Goal: Transaction & Acquisition: Obtain resource

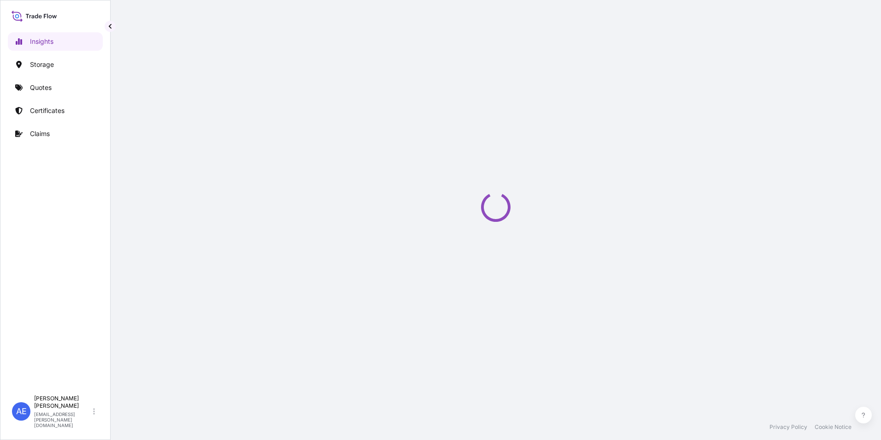
select select "2025"
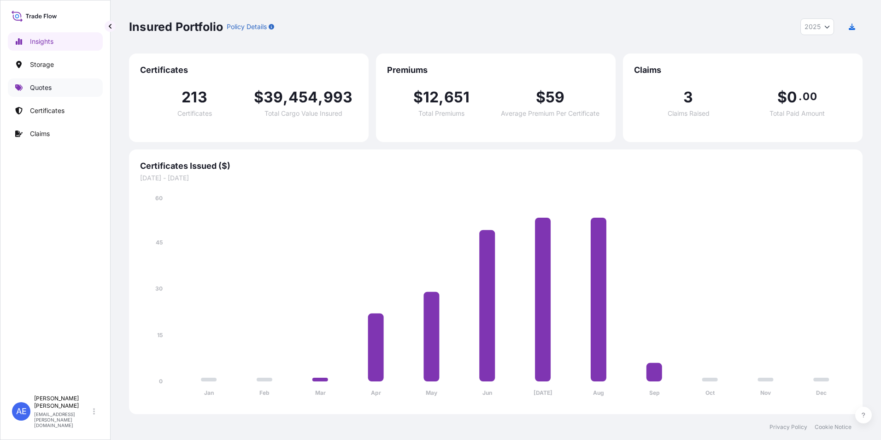
click at [52, 86] on p "Quotes" at bounding box center [41, 87] width 22 height 9
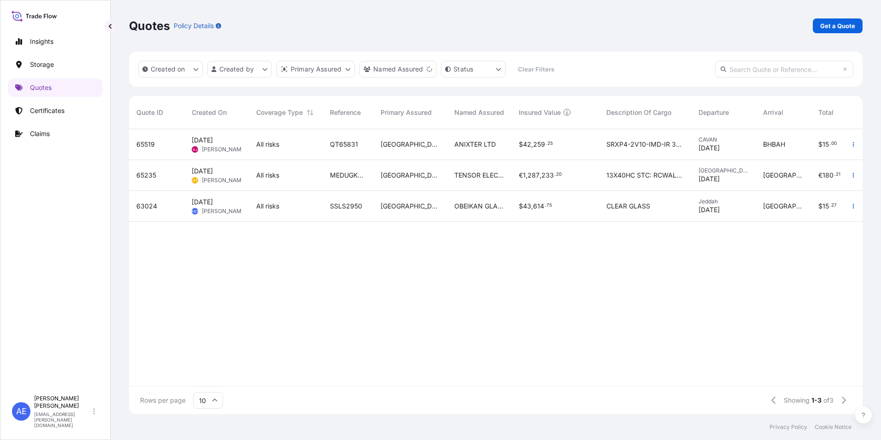
scroll to position [7, 7]
click at [845, 25] on p "Get a Quote" at bounding box center [837, 25] width 35 height 9
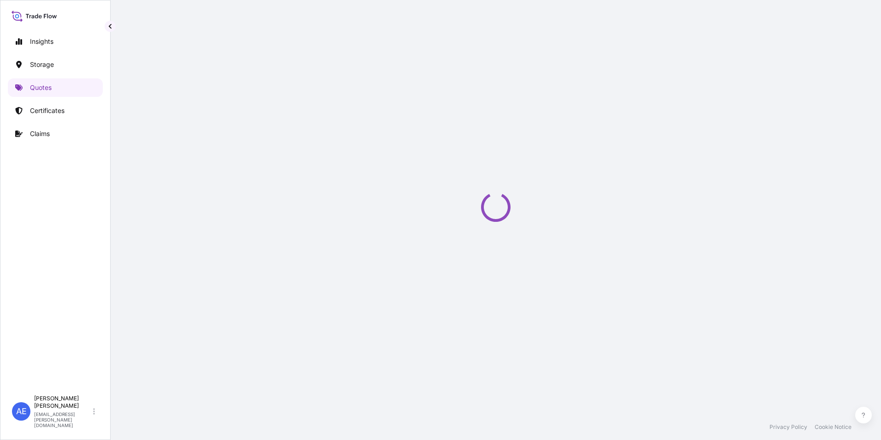
select select "Water"
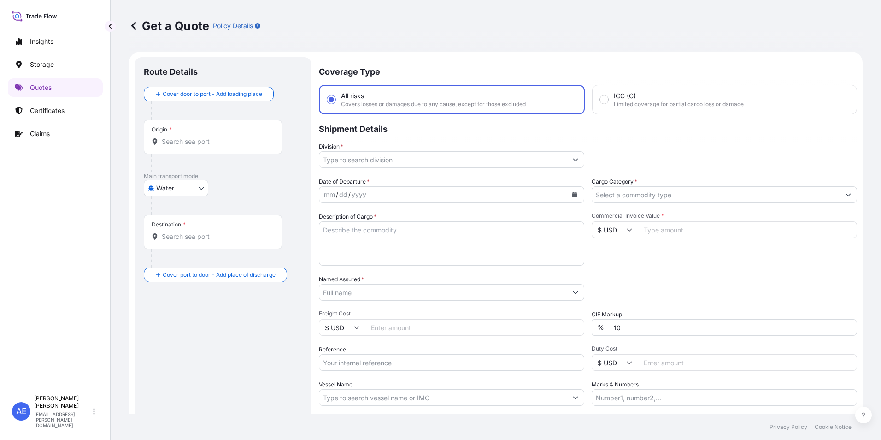
scroll to position [15, 0]
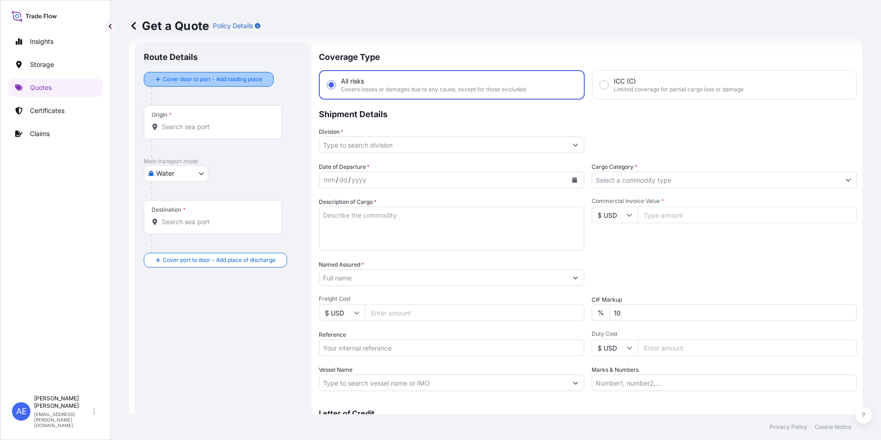
click at [210, 71] on div "Cover door to port - Add loading place" at bounding box center [209, 79] width 114 height 17
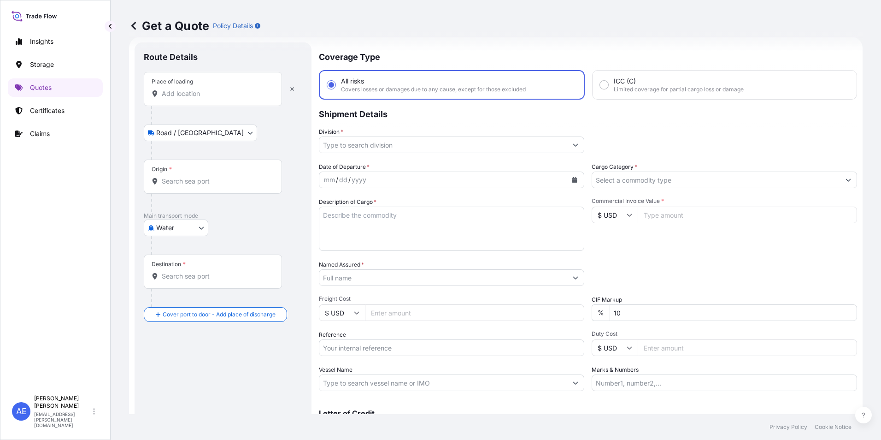
click at [194, 98] on div "Place of loading" at bounding box center [213, 89] width 138 height 34
click at [194, 98] on input "Place of loading" at bounding box center [216, 93] width 109 height 9
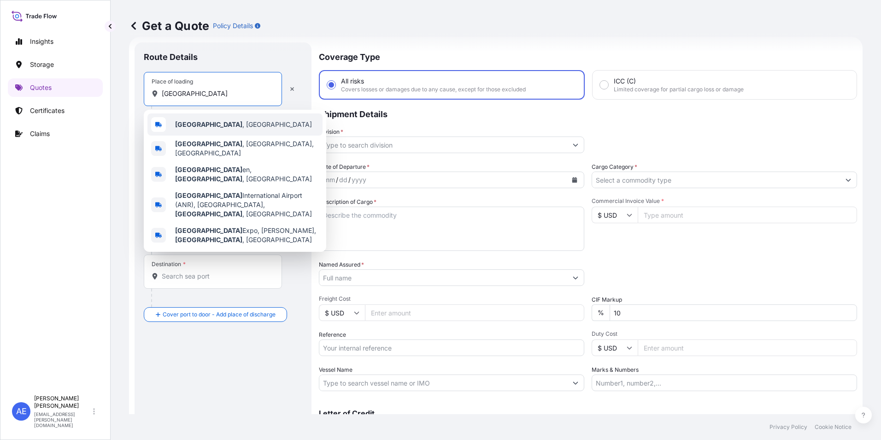
click at [221, 126] on span "[GEOGRAPHIC_DATA] , [GEOGRAPHIC_DATA]" at bounding box center [243, 124] width 137 height 9
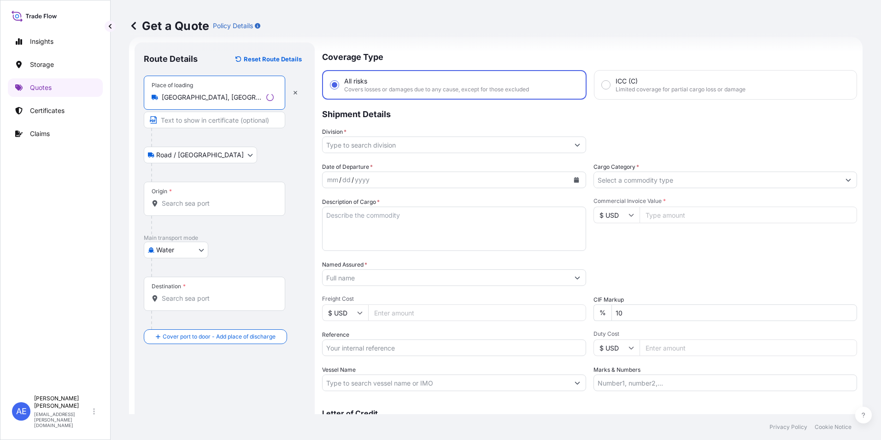
type input "[GEOGRAPHIC_DATA], [GEOGRAPHIC_DATA]"
click at [186, 204] on input "Origin *" at bounding box center [218, 203] width 112 height 9
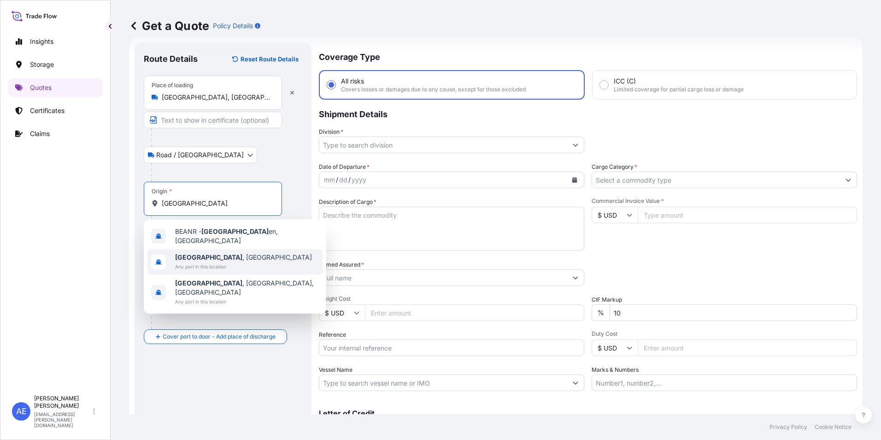
click at [218, 253] on span "[GEOGRAPHIC_DATA] , [GEOGRAPHIC_DATA]" at bounding box center [243, 257] width 137 height 9
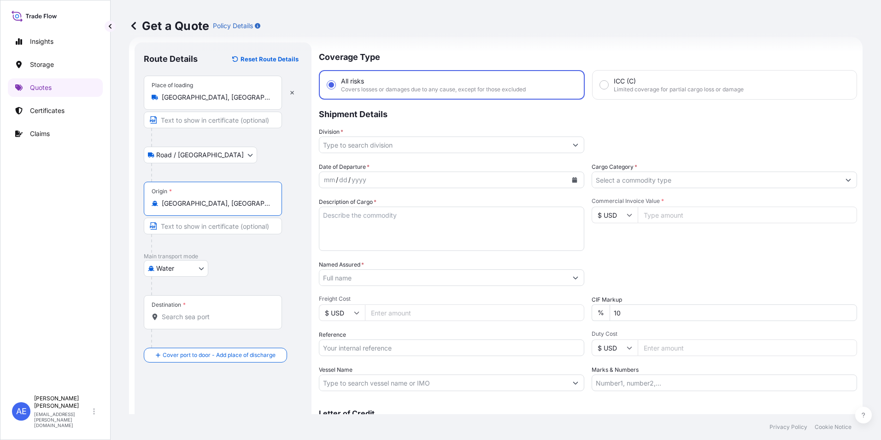
type input "[GEOGRAPHIC_DATA], [GEOGRAPHIC_DATA]"
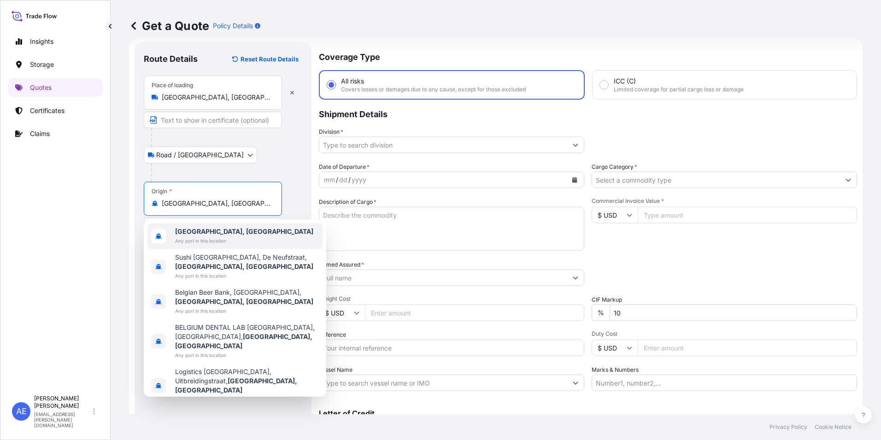
click at [219, 239] on span "Any port in this location" at bounding box center [244, 240] width 138 height 9
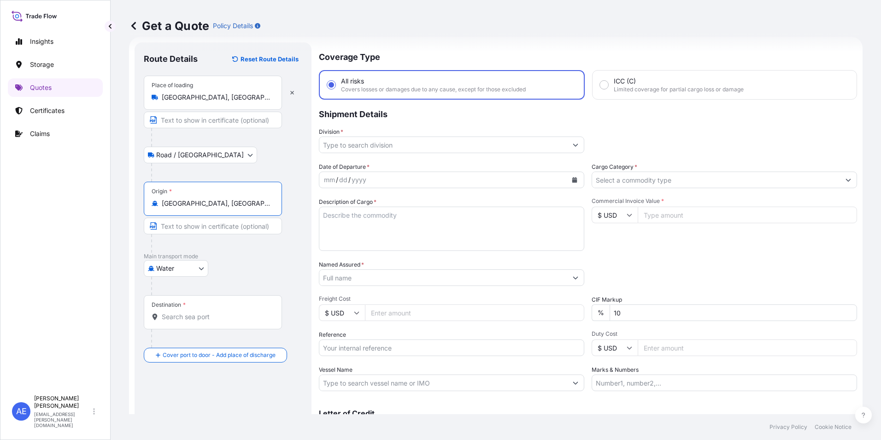
click at [194, 315] on input "Destination *" at bounding box center [216, 316] width 109 height 9
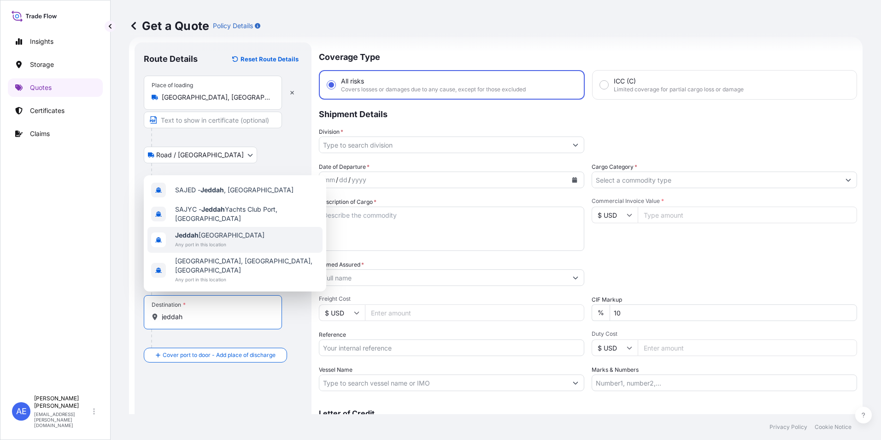
click at [206, 240] on span "Jeddah [GEOGRAPHIC_DATA]" at bounding box center [219, 234] width 89 height 9
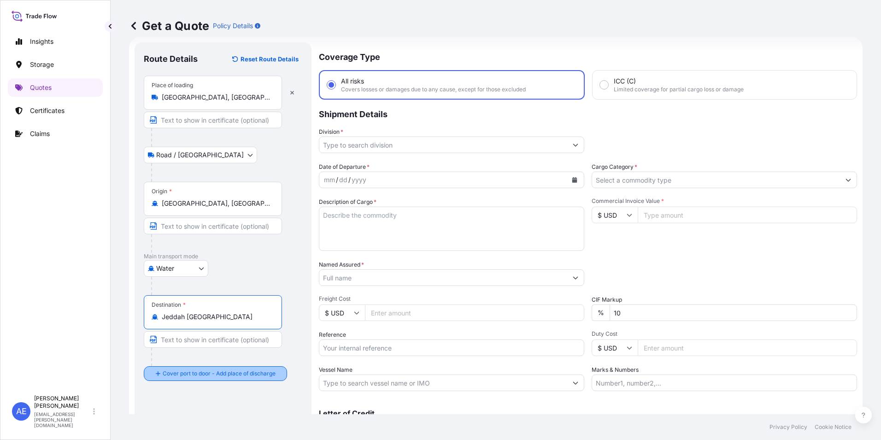
type input "Jeddah [GEOGRAPHIC_DATA]"
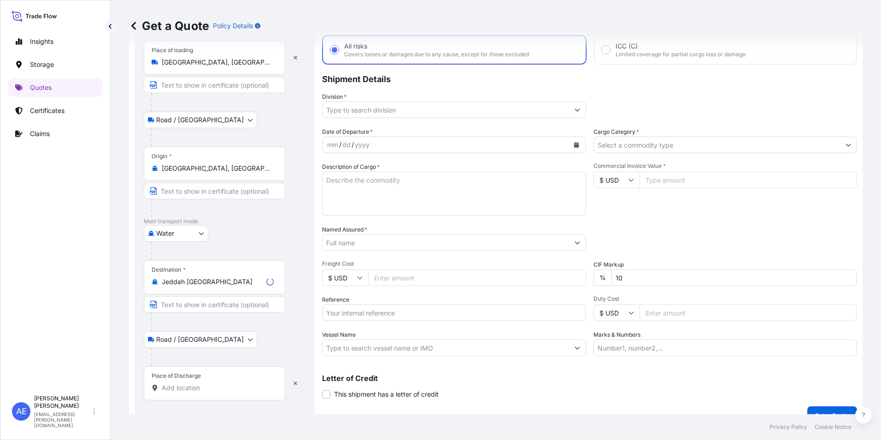
scroll to position [66, 0]
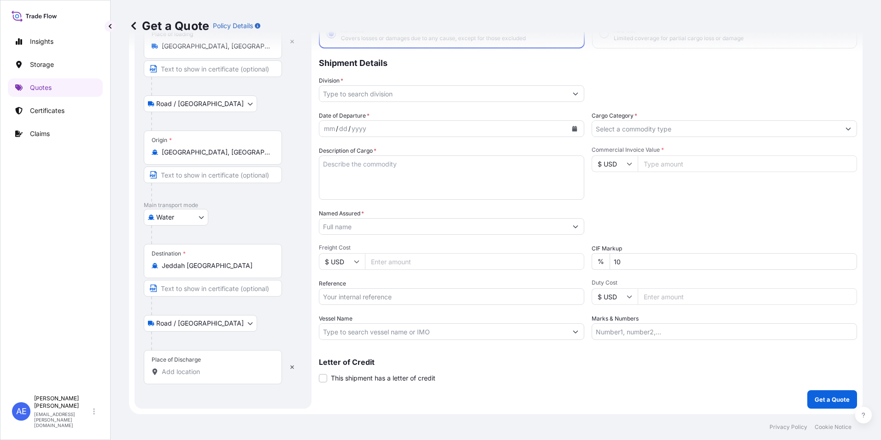
click at [184, 366] on div "Place of Discharge" at bounding box center [213, 367] width 138 height 34
click at [184, 367] on input "Place of Discharge" at bounding box center [216, 371] width 109 height 9
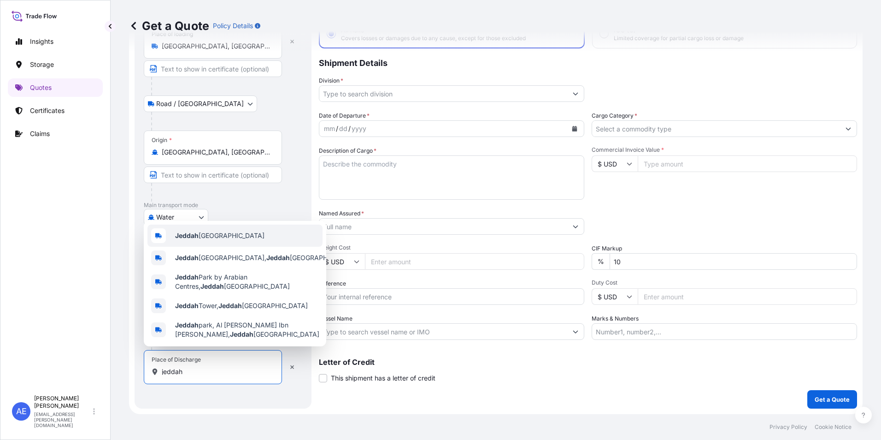
click at [212, 233] on span "Jeddah [GEOGRAPHIC_DATA]" at bounding box center [219, 235] width 89 height 9
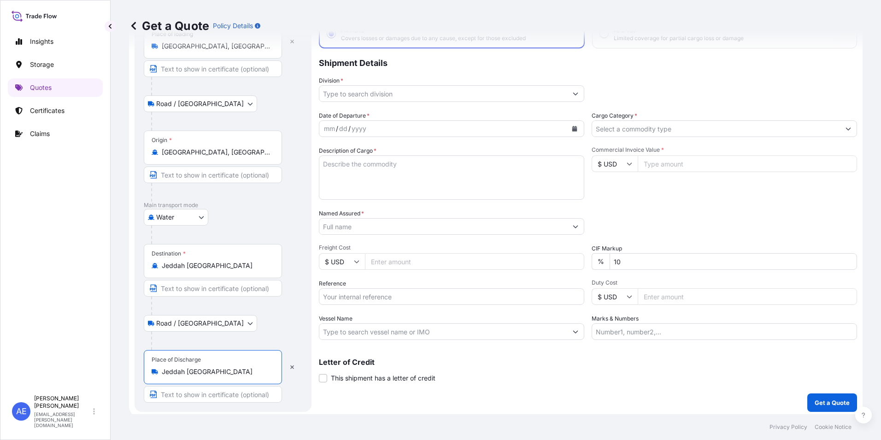
type input "Jeddah [GEOGRAPHIC_DATA]"
click at [572, 130] on icon "Calendar" at bounding box center [574, 129] width 5 height 6
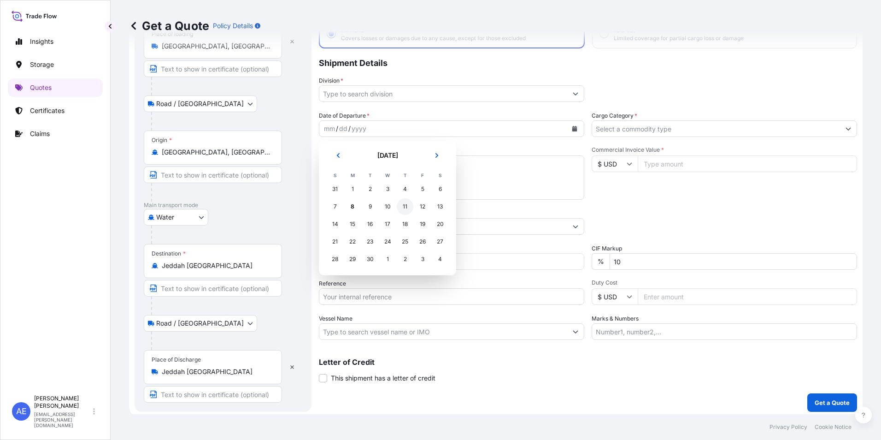
click at [404, 206] on div "11" at bounding box center [405, 206] width 17 height 17
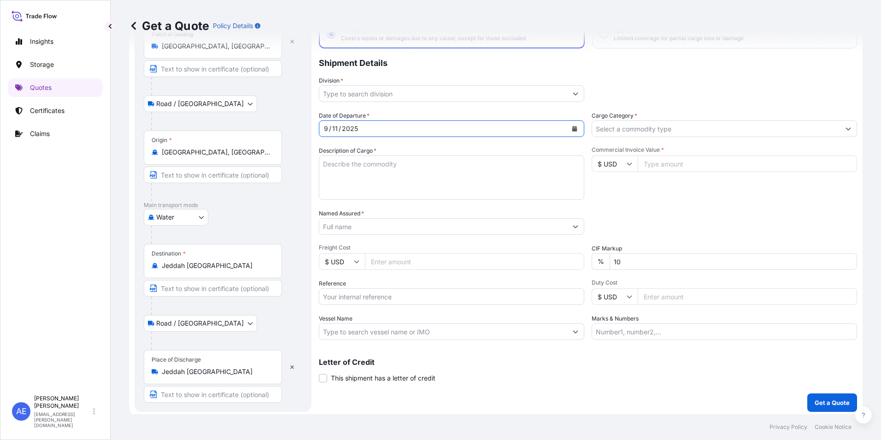
click at [532, 96] on input "Division *" at bounding box center [443, 93] width 248 height 17
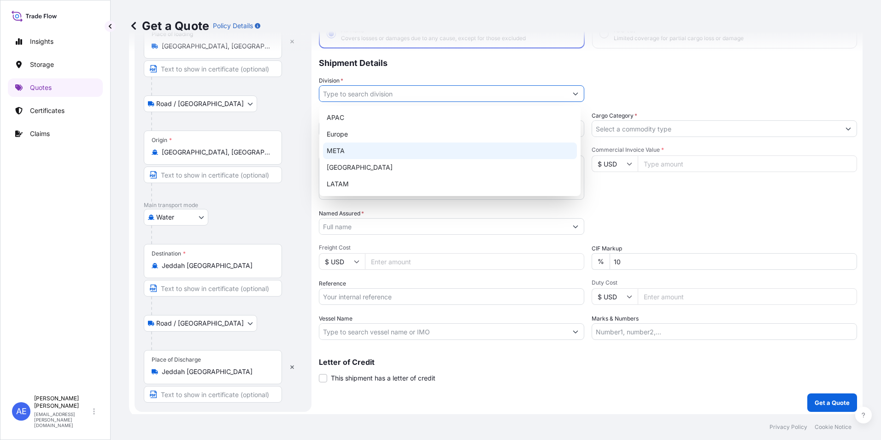
click at [362, 148] on div "META" at bounding box center [450, 150] width 254 height 17
type input "META"
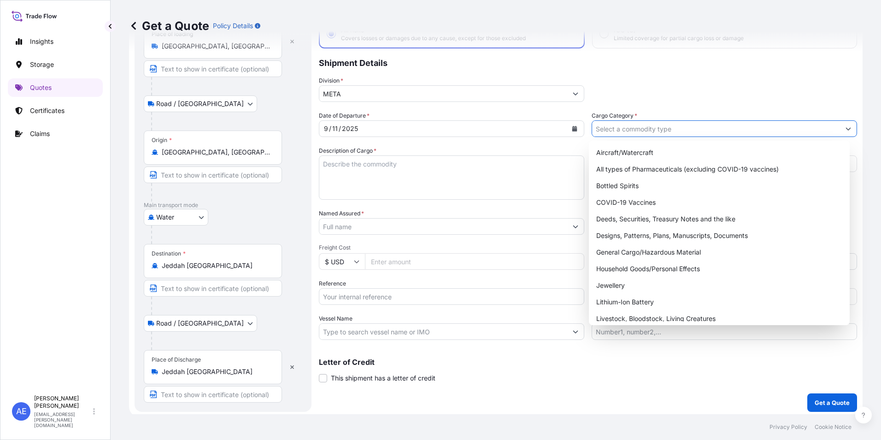
click at [695, 135] on input "Cargo Category *" at bounding box center [716, 128] width 248 height 17
click at [656, 255] on div "General Cargo/Hazardous Material" at bounding box center [720, 252] width 254 height 17
type input "General Cargo/Hazardous Material"
click at [678, 251] on div "General Cargo/Hazardous Material" at bounding box center [720, 252] width 254 height 17
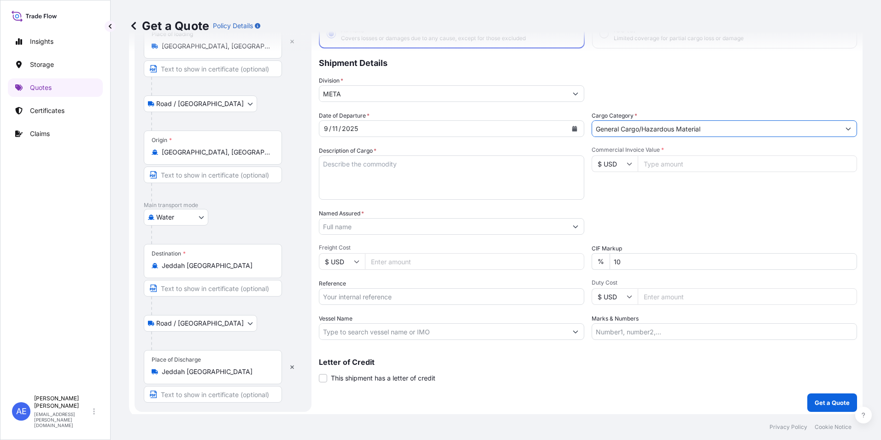
click at [666, 165] on input "Commercial Invoice Value *" at bounding box center [747, 163] width 219 height 17
click at [654, 166] on input "854882.80" at bounding box center [747, 163] width 219 height 17
click at [668, 166] on input "85882.80" at bounding box center [747, 163] width 219 height 17
type input "85882.40"
click at [416, 163] on textarea "Description of Cargo *" at bounding box center [451, 177] width 265 height 44
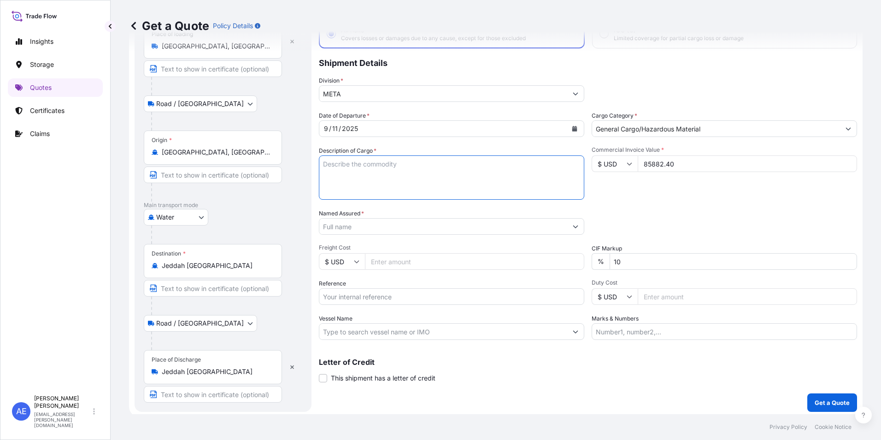
paste textarea "SPARE PARTS FOR CATERPILLAR"
type textarea "SPARE PARTS FOR CATERPILLAR"
click at [367, 220] on input "Named Assured *" at bounding box center [443, 226] width 248 height 17
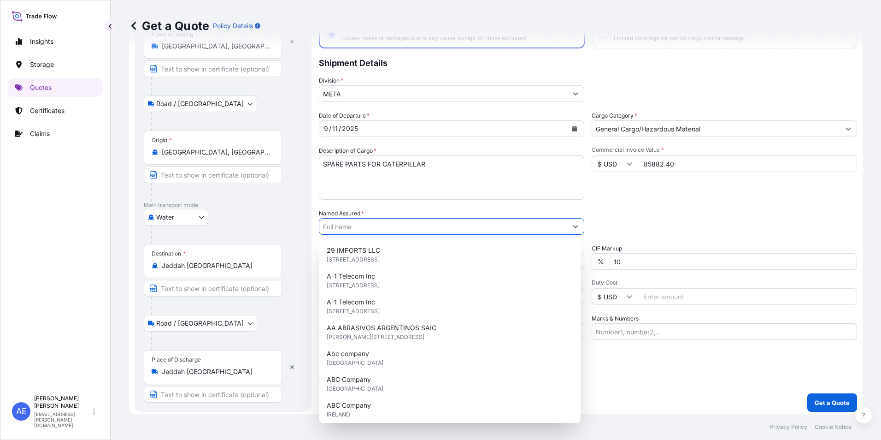
paste input "JAC RIJK AL RUSHAID CONTRACTING &SERVICES CO. LTD"
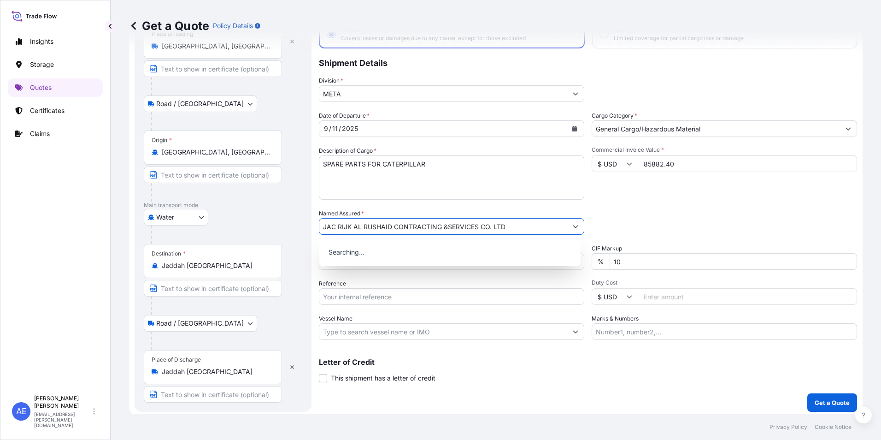
type input "JAC RIJK AL RUSHAID CONTRACTING &SERVICES CO. LTD"
click at [675, 215] on div "Packing Category Type to search a container mode Please select a primary mode o…" at bounding box center [724, 222] width 265 height 26
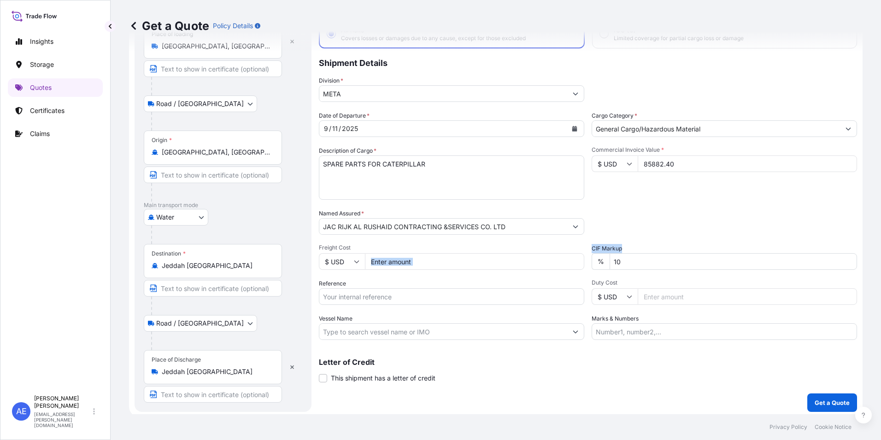
drag, startPoint x: 630, startPoint y: 271, endPoint x: 544, endPoint y: 271, distance: 85.7
click at [544, 271] on div "Date of Departure * [DATE] Cargo Category * General Cargo/Hazardous Material De…" at bounding box center [588, 225] width 538 height 229
drag, startPoint x: 544, startPoint y: 271, endPoint x: 641, endPoint y: 267, distance: 96.9
click at [640, 267] on input "10" at bounding box center [733, 261] width 247 height 17
drag, startPoint x: 644, startPoint y: 261, endPoint x: 230, endPoint y: 295, distance: 414.8
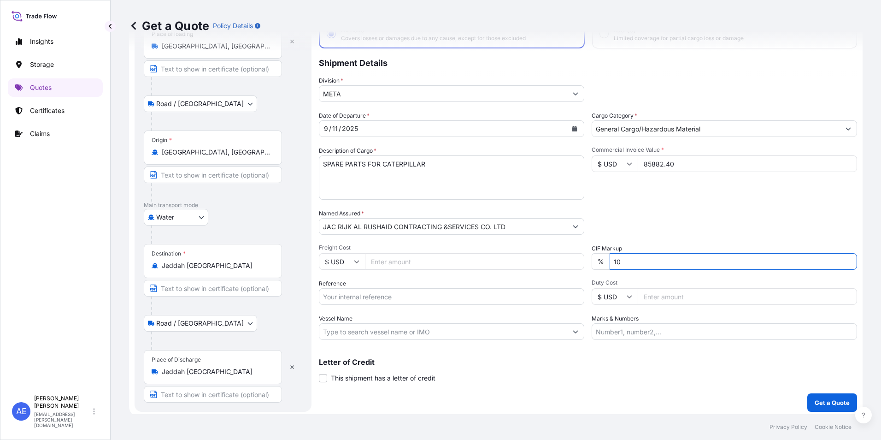
click at [285, 288] on form "Route Details Reset Route Details Place of loading [GEOGRAPHIC_DATA], [GEOGRAPH…" at bounding box center [496, 201] width 734 height 431
type input "0"
click at [368, 299] on input "Reference" at bounding box center [451, 296] width 265 height 17
paste input "BL:258643411"
paste input "SSLS3141"
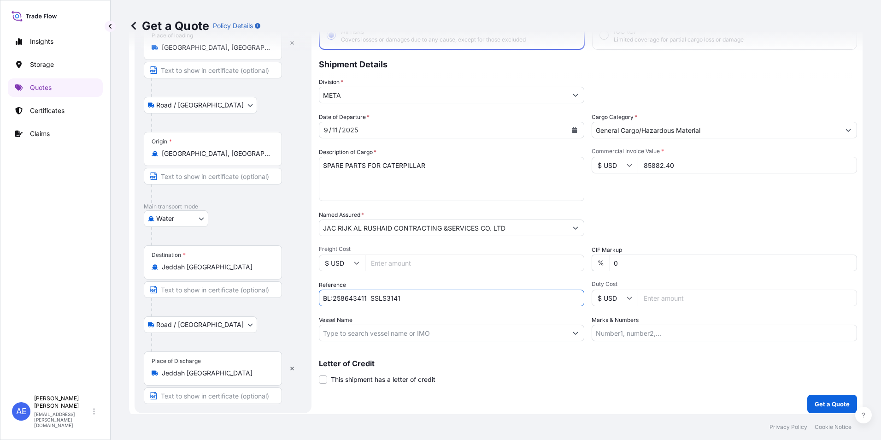
scroll to position [69, 0]
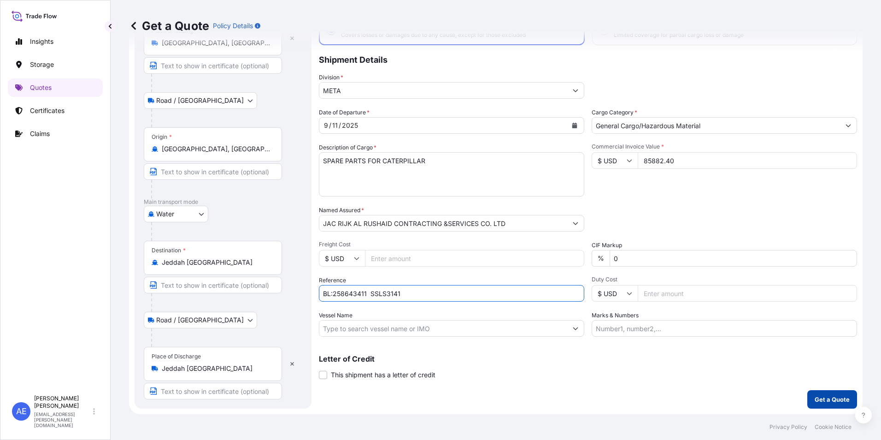
type input "BL:258643411 SSLS3141"
click at [842, 403] on p "Get a Quote" at bounding box center [832, 398] width 35 height 9
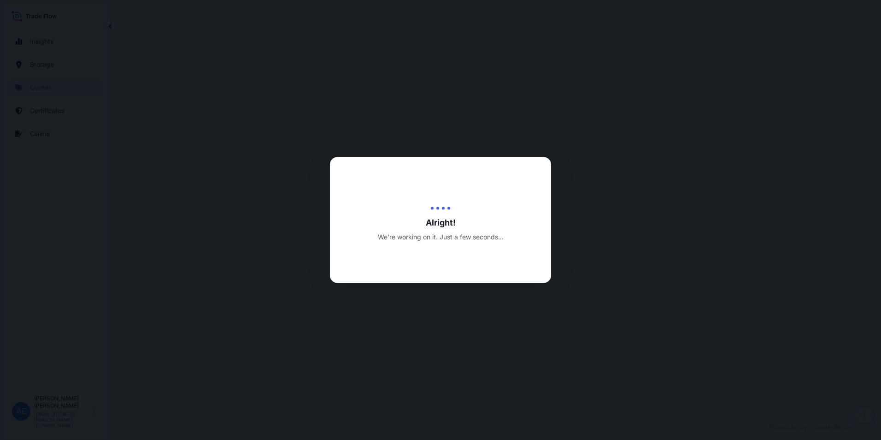
select select "Road / [GEOGRAPHIC_DATA]"
select select "Water"
select select "Road / [GEOGRAPHIC_DATA]"
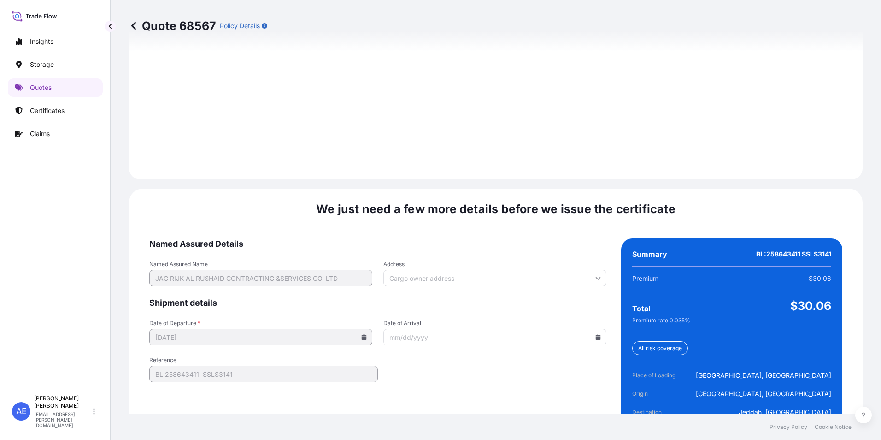
scroll to position [1372, 0]
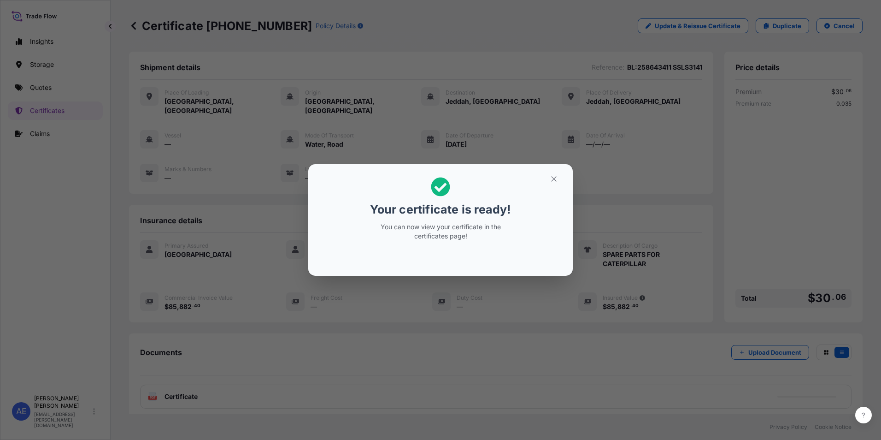
click at [553, 179] on icon "button" at bounding box center [554, 179] width 8 height 8
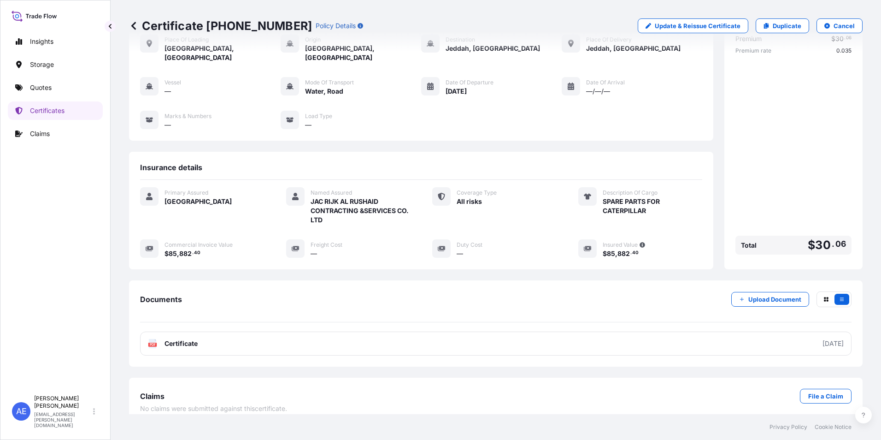
scroll to position [54, 0]
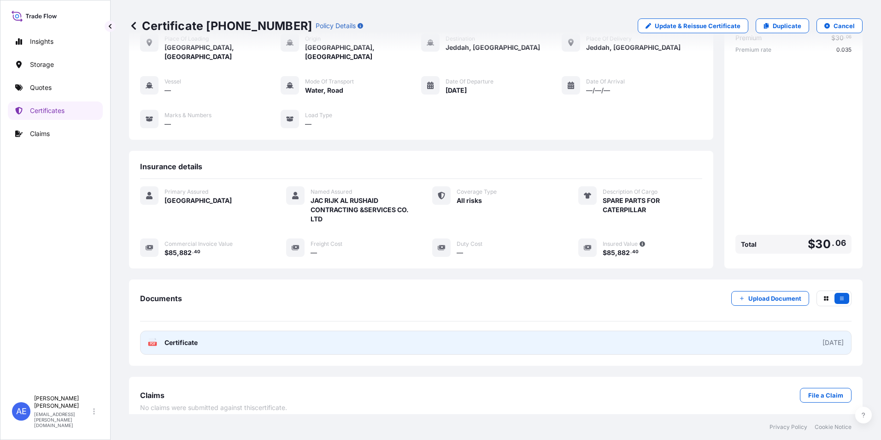
click at [350, 338] on link "PDF Certificate [DATE]" at bounding box center [496, 342] width 712 height 24
